Goal: Use online tool/utility: Utilize a website feature to perform a specific function

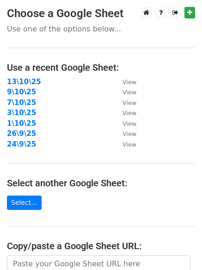
scroll to position [161, 0]
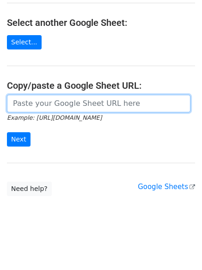
click at [61, 108] on input "url" at bounding box center [99, 104] width 184 height 18
paste input "[URL][DOMAIN_NAME]"
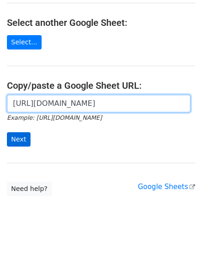
scroll to position [0, 211]
type input "[URL][DOMAIN_NAME]"
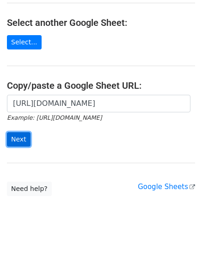
click at [20, 138] on input "Next" at bounding box center [19, 139] width 24 height 14
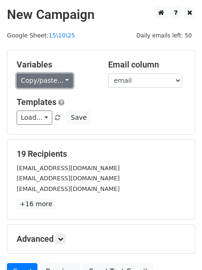
click at [48, 79] on link "Copy/paste..." at bounding box center [45, 81] width 56 height 14
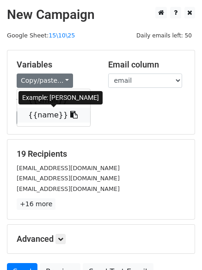
click at [70, 117] on icon at bounding box center [73, 114] width 7 height 7
